Goal: Task Accomplishment & Management: Complete application form

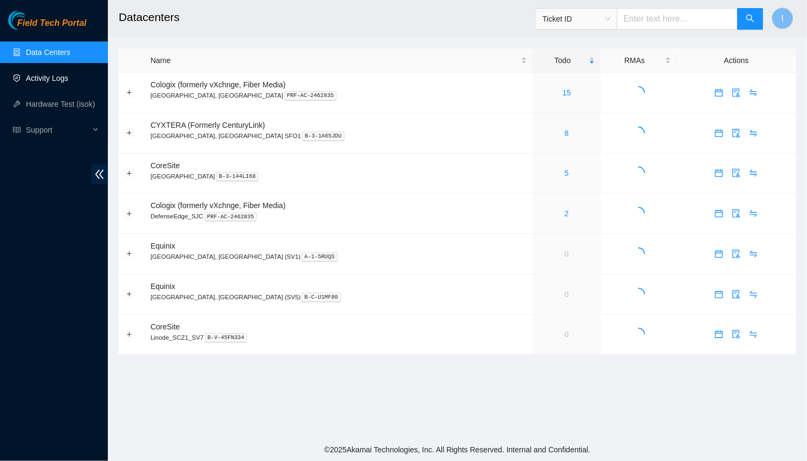
drag, startPoint x: 54, startPoint y: 84, endPoint x: 101, endPoint y: 115, distance: 56.0
click at [54, 83] on link "Activity Logs" at bounding box center [47, 78] width 43 height 9
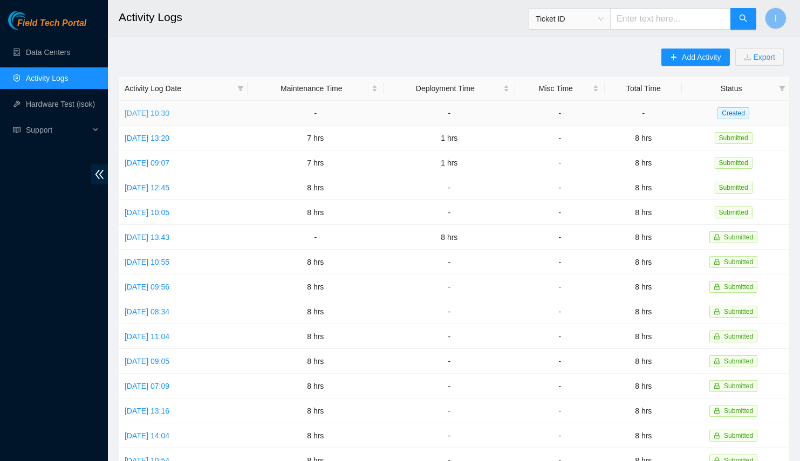
click at [167, 115] on link "[DATE] 10:30" at bounding box center [147, 113] width 45 height 9
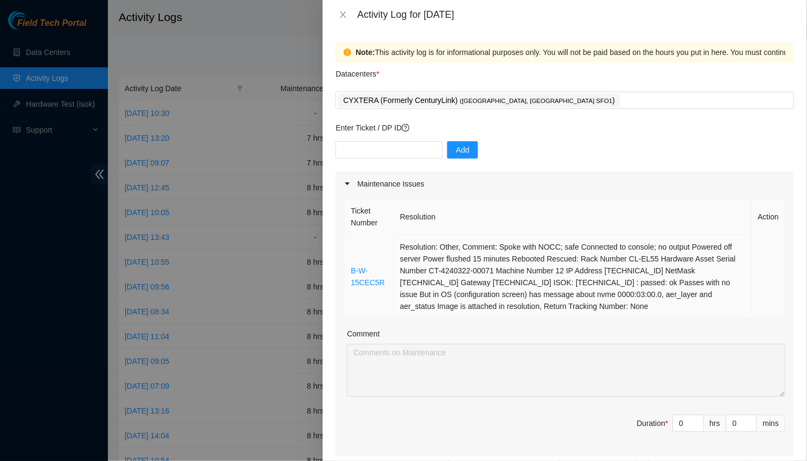
scroll to position [98, 0]
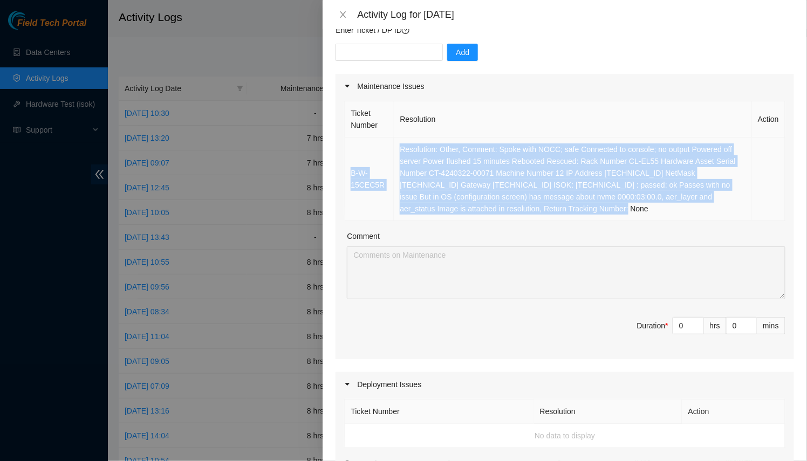
drag, startPoint x: 556, startPoint y: 213, endPoint x: 350, endPoint y: 138, distance: 219.1
click at [350, 138] on tr "B-W-15CEC5R Resolution: Other, Comment: Spoke with NOCC; safe Connected to cons…" at bounding box center [565, 180] width 441 height 84
copy tr "B-W-15CEC5R Resolution: Other, Comment: Spoke with NOCC; safe Connected to cons…"
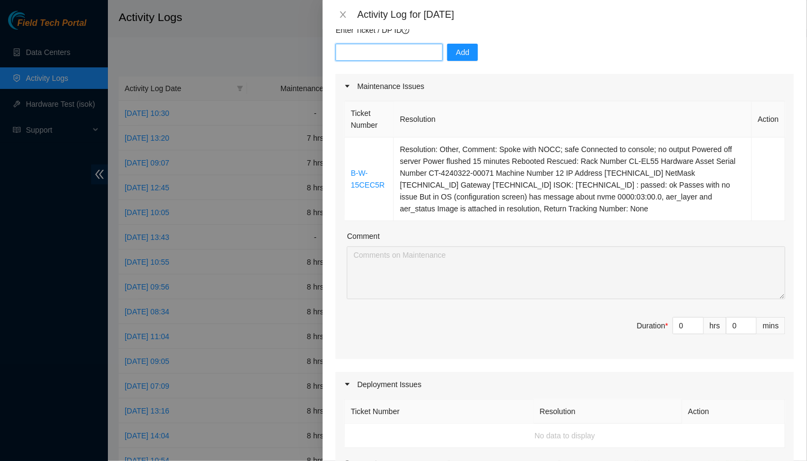
click at [398, 52] on input "text" at bounding box center [389, 52] width 107 height 17
drag, startPoint x: 670, startPoint y: 322, endPoint x: 569, endPoint y: 274, distance: 111.7
click at [604, 304] on div "Ticket Number Resolution Action B-W-15CEC5R Resolution: Other, Comment: Spoke w…" at bounding box center [565, 229] width 459 height 261
type input "8"
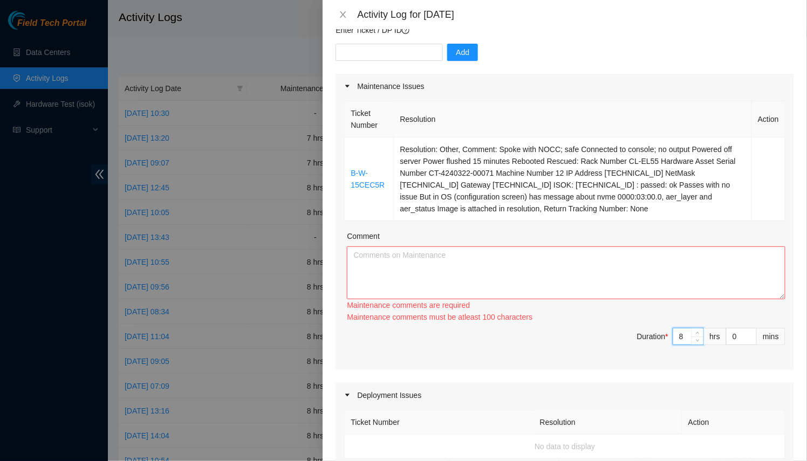
type input "8"
click at [500, 249] on textarea "Comment" at bounding box center [566, 273] width 439 height 53
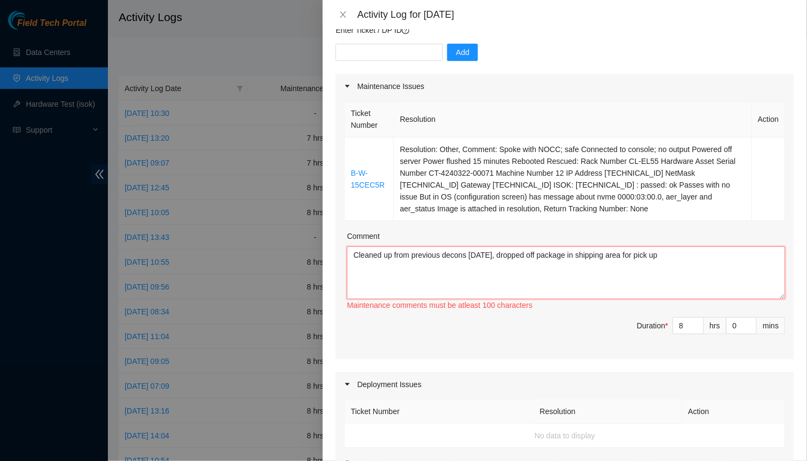
click at [501, 260] on textarea "Cleaned up from previous decons [DATE], dropped off package in shipping area fo…" at bounding box center [566, 273] width 439 height 53
click at [540, 265] on textarea "Cleaned up from previous decons [DATE] Dropped off package in shipping area for…" at bounding box center [566, 273] width 439 height 53
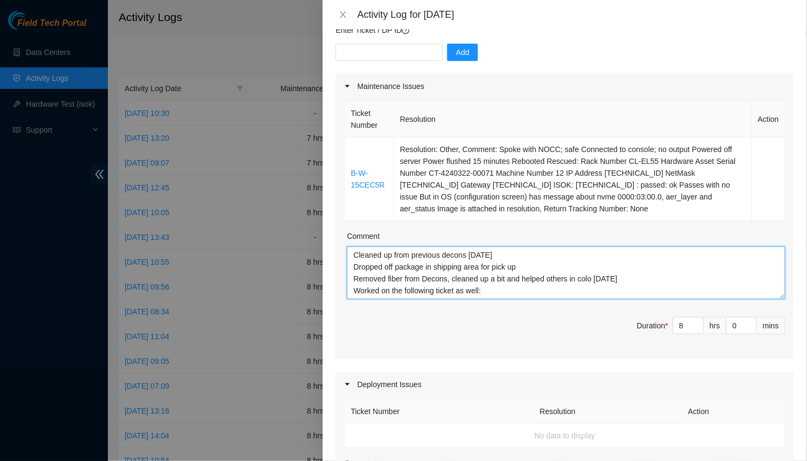
paste textarea "B-W-15CEC5R Resolution: Other, Comment: Spoke with NOCC; safe Connected to cons…"
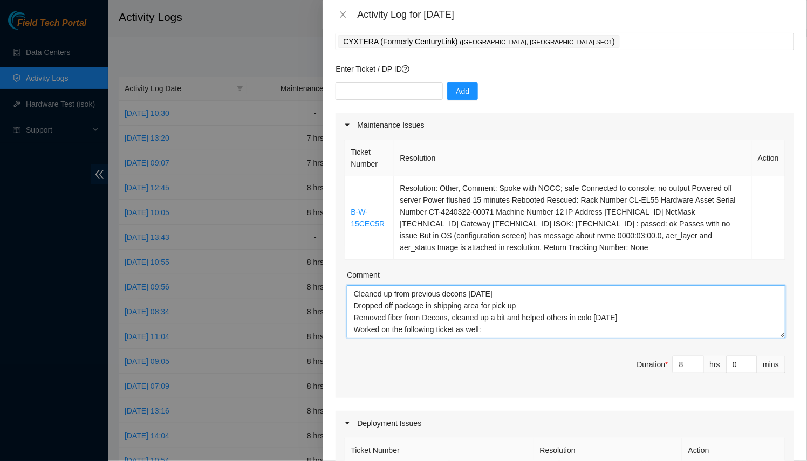
drag, startPoint x: 770, startPoint y: 394, endPoint x: 704, endPoint y: 372, distance: 70.0
click at [753, 461] on div "Maintenance Issues Ticket Number Resolution Action B-W-15CEC5R Resolution: Othe…" at bounding box center [565, 451] width 459 height 676
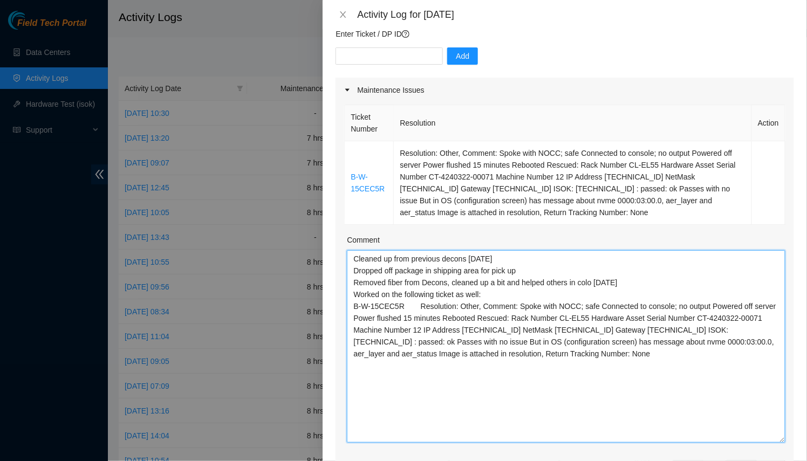
drag, startPoint x: 773, startPoint y: 301, endPoint x: 665, endPoint y: 351, distance: 119.2
click at [766, 443] on textarea "Cleaned up from previous decons [DATE] Dropped off package in shipping area for…" at bounding box center [566, 346] width 439 height 193
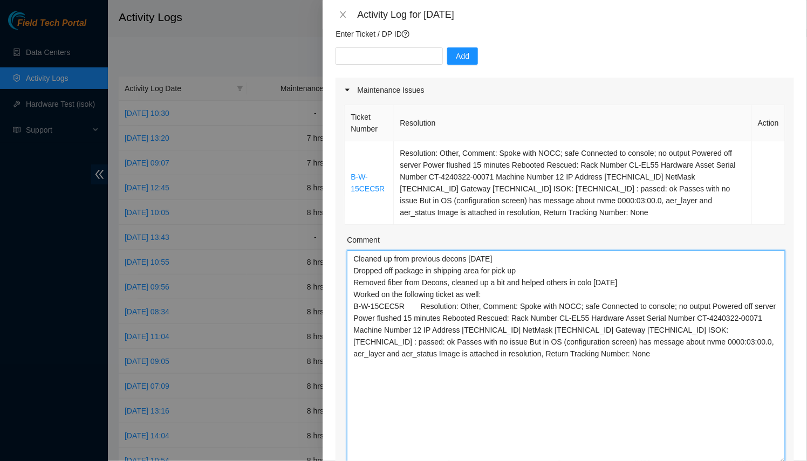
click at [623, 325] on textarea "Cleaned up from previous decons [DATE] Dropped off package in shipping area for…" at bounding box center [566, 356] width 439 height 213
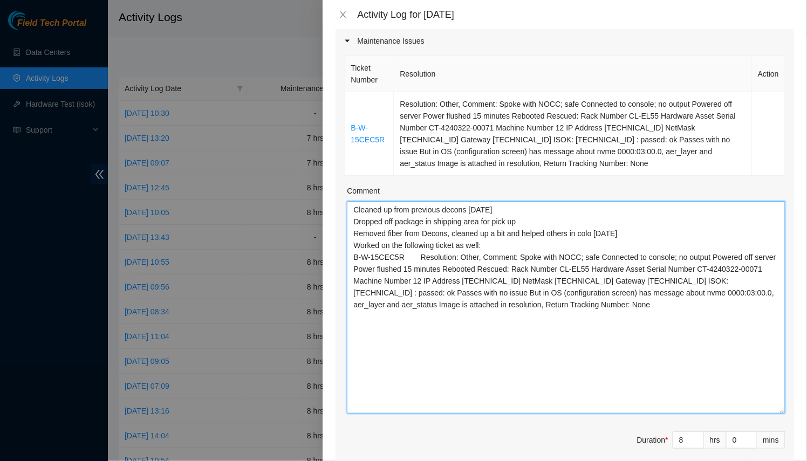
scroll to position [192, 0]
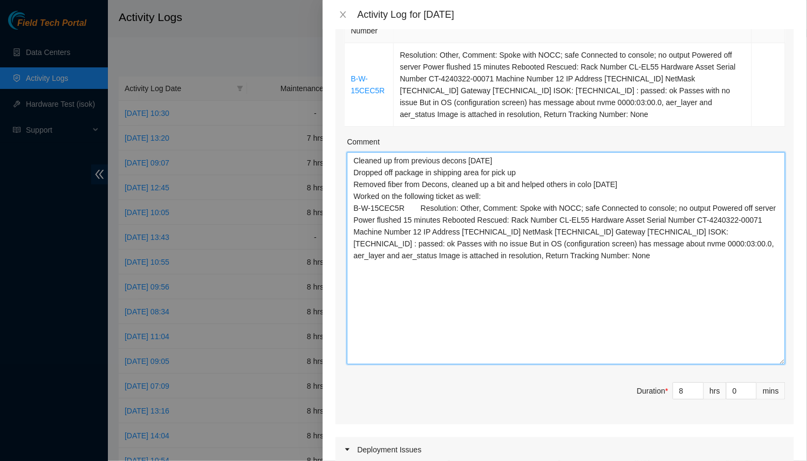
drag, startPoint x: 489, startPoint y: 186, endPoint x: 506, endPoint y: 185, distance: 16.2
click at [506, 185] on textarea "Cleaned up from previous decons [DATE] Dropped off package in shipping area for…" at bounding box center [566, 258] width 439 height 213
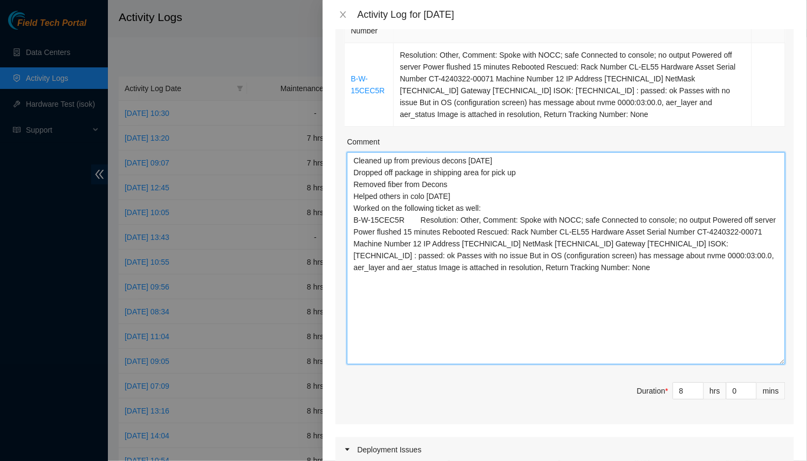
click at [464, 184] on textarea "Cleaned up from previous decons [DATE] Dropped off package in shipping area for…" at bounding box center [566, 258] width 439 height 213
click at [447, 197] on textarea "Cleaned up from previous decons [DATE] Dropped off package in shipping area for…" at bounding box center [566, 258] width 439 height 213
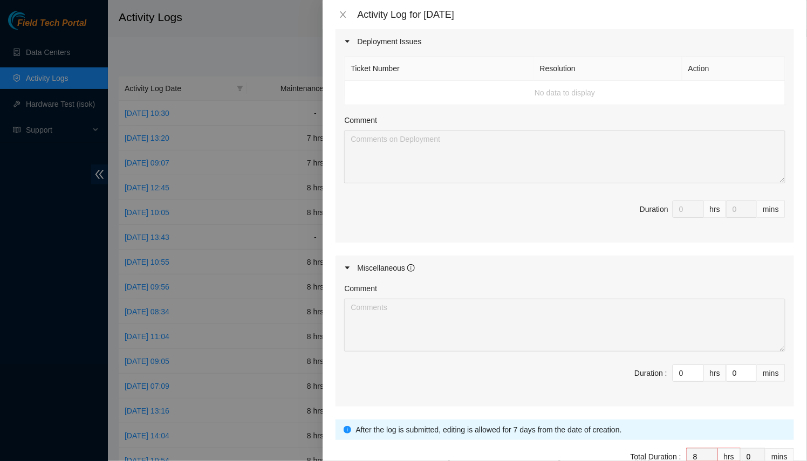
scroll to position [659, 0]
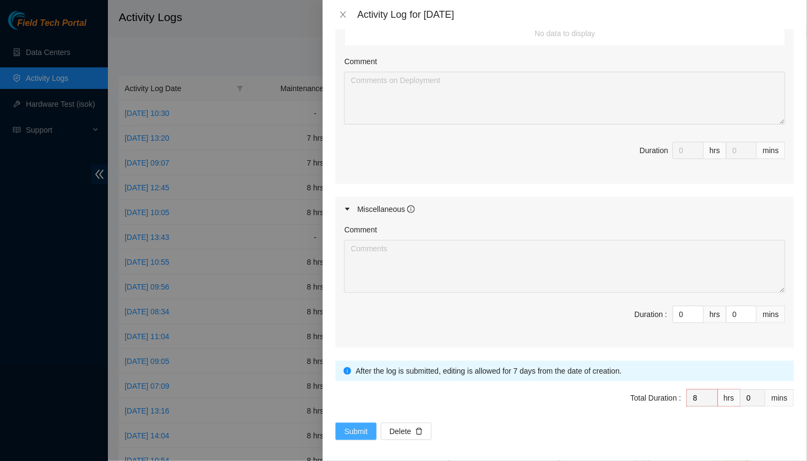
type textarea "Cleaned up from previous decons [DATE] Dropped off package in shipping area for…"
click at [368, 427] on button "Submit" at bounding box center [356, 431] width 41 height 17
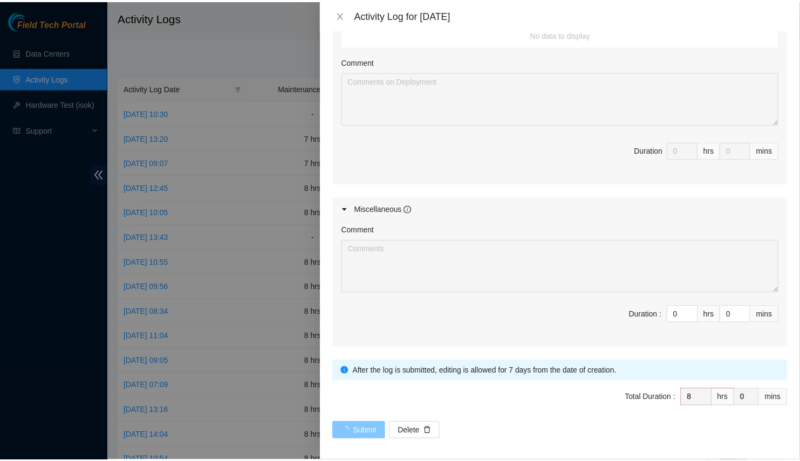
scroll to position [0, 0]
